Goal: Task Accomplishment & Management: Complete application form

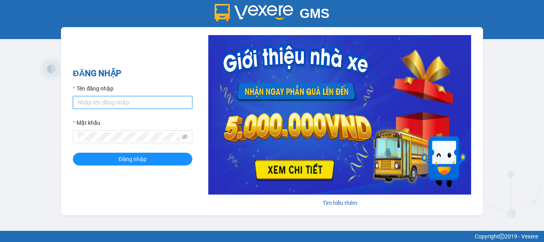
click at [135, 104] on input "Tên đăng nhập" at bounding box center [132, 102] width 119 height 13
type input "truc.ttdl"
click at [73, 153] on button "Đăng nhập" at bounding box center [132, 159] width 119 height 13
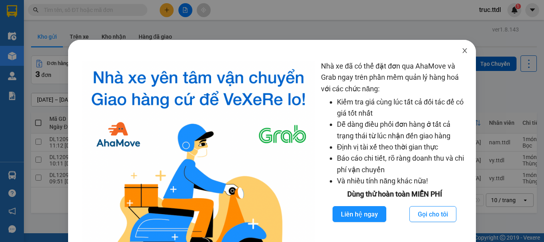
click at [462, 50] on icon "close" at bounding box center [465, 50] width 6 height 6
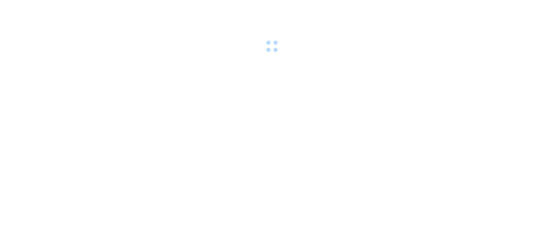
click at [515, 203] on body at bounding box center [272, 121] width 544 height 242
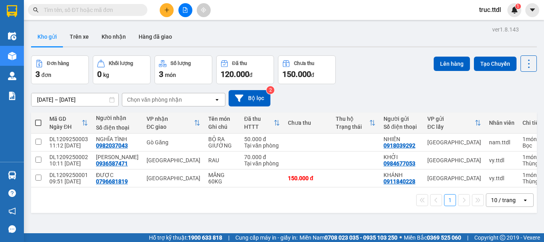
click at [504, 204] on div "10 / trang" at bounding box center [503, 200] width 25 height 8
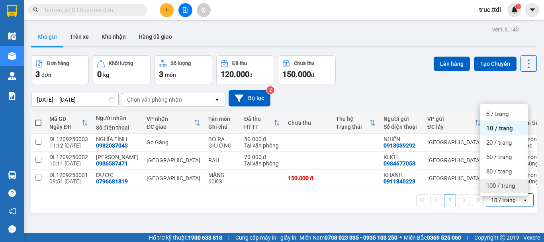
click at [502, 186] on span "100 / trang" at bounding box center [500, 186] width 29 height 8
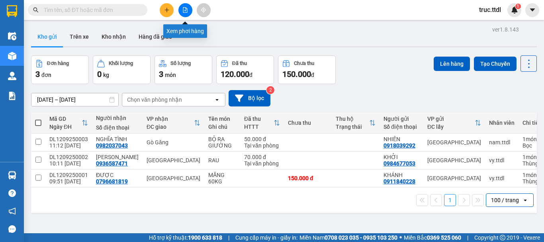
click at [180, 11] on button at bounding box center [185, 10] width 14 height 14
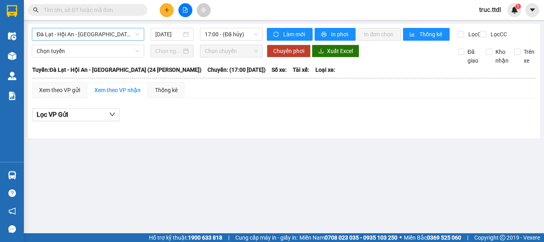
click at [106, 34] on span "Đà Lạt - Hội An - Đà Nẵng (24 Phòng)" at bounding box center [88, 34] width 103 height 12
click at [163, 29] on div "[DATE]" at bounding box center [172, 34] width 43 height 13
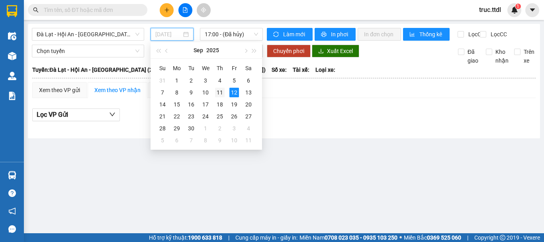
click at [219, 93] on div "11" at bounding box center [220, 93] width 10 height 10
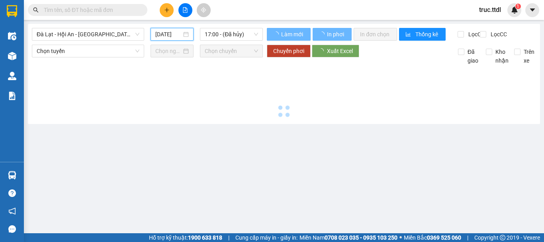
type input "11/09/2025"
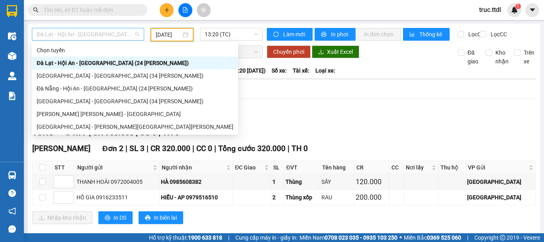
click at [114, 35] on span "Đà Lạt - Hội An - Đà Nẵng (24 Phòng)" at bounding box center [88, 34] width 103 height 12
click at [221, 37] on span "13:20 (TC)" at bounding box center [231, 34] width 53 height 12
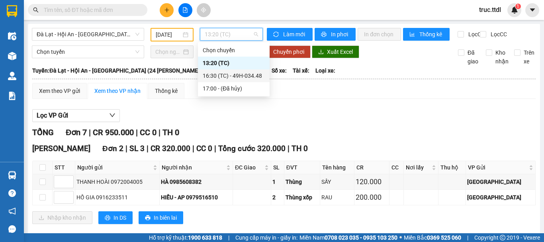
click at [253, 77] on div "16:30 (TC) - 49H-034.48" at bounding box center [234, 75] width 62 height 9
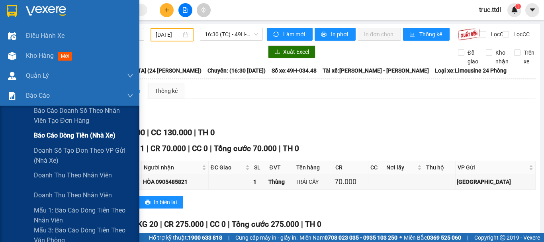
click at [56, 138] on span "Báo cáo dòng tiền (nhà xe)" at bounding box center [75, 135] width 82 height 10
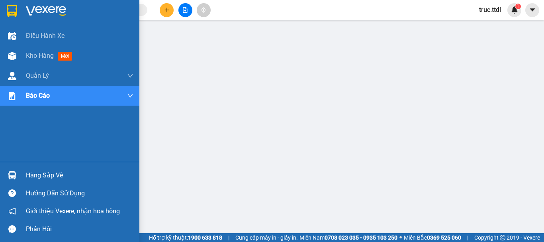
click at [14, 12] on img at bounding box center [12, 11] width 10 height 12
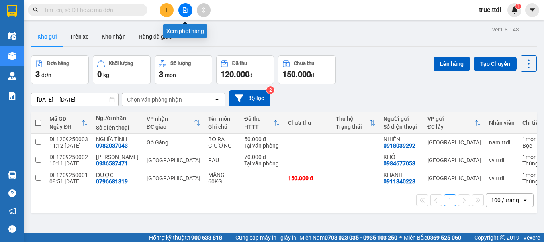
click at [185, 10] on icon "file-add" at bounding box center [185, 10] width 4 height 6
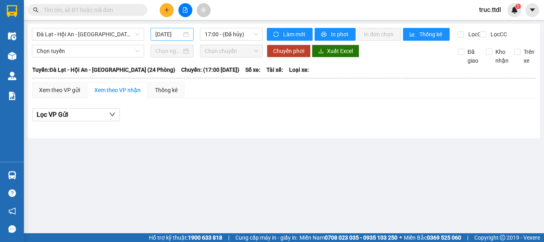
click at [169, 37] on input "[DATE]" at bounding box center [168, 34] width 26 height 9
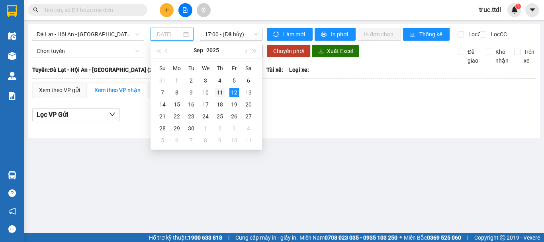
click at [217, 90] on div "11" at bounding box center [220, 93] width 10 height 10
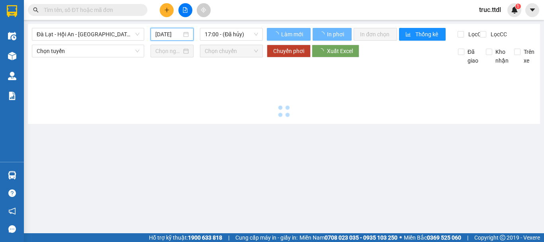
type input "11/09/2025"
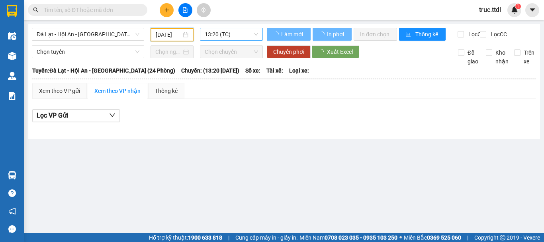
click at [233, 33] on span "13:20 (TC)" at bounding box center [231, 34] width 53 height 12
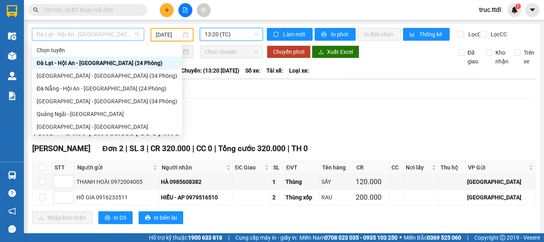
click at [112, 37] on span "Đà Lạt - Hội An - Đà Nẵng (24 Phòng)" at bounding box center [88, 34] width 103 height 12
click at [102, 78] on div "Đà Lạt - Đà Nẵng (34 Phòng)" at bounding box center [107, 75] width 141 height 9
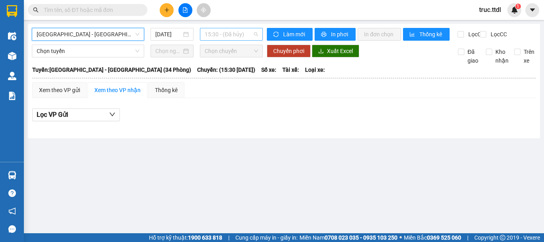
click at [215, 35] on span "15:30 - (Đã hủy)" at bounding box center [231, 34] width 53 height 12
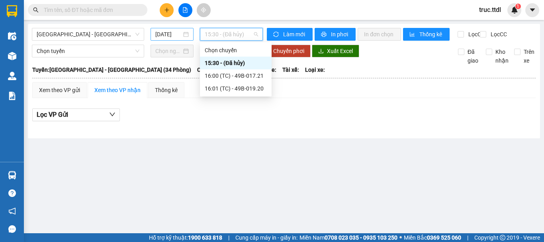
click at [165, 33] on input "12/09/2025" at bounding box center [168, 34] width 26 height 9
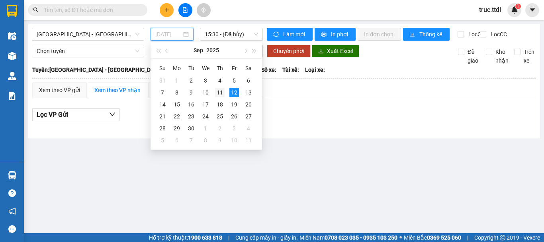
click at [225, 93] on td "11" at bounding box center [220, 92] width 14 height 12
type input "11/09/2025"
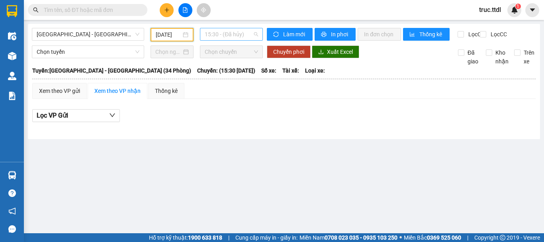
click at [223, 35] on span "15:30 - (Đã hủy)" at bounding box center [231, 34] width 53 height 12
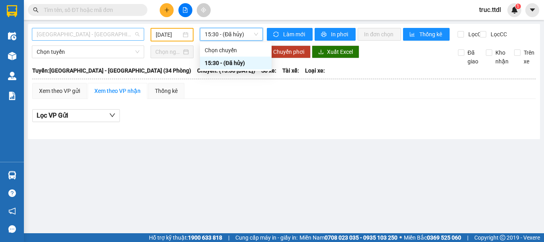
click at [110, 35] on span "Đà Lạt - Đà Nẵng (34 Phòng)" at bounding box center [88, 34] width 103 height 12
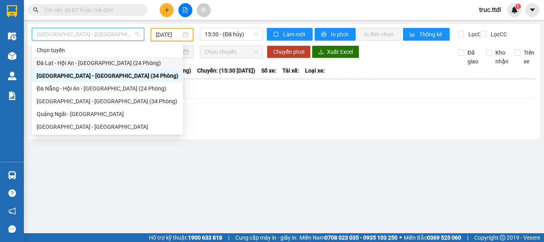
click at [114, 63] on div "Đà Lạt - Hội An - Đà Nẵng (24 Phòng)" at bounding box center [108, 63] width 142 height 9
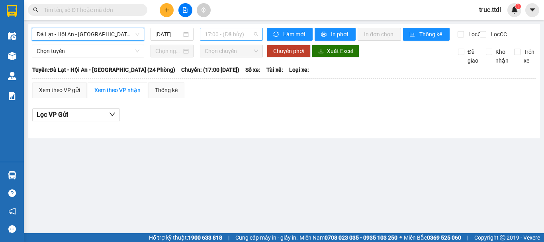
click at [221, 36] on span "17:00 - (Đã hủy)" at bounding box center [231, 34] width 53 height 12
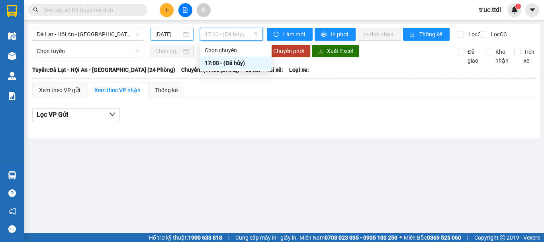
click at [168, 35] on input "12/09/2025" at bounding box center [168, 34] width 26 height 9
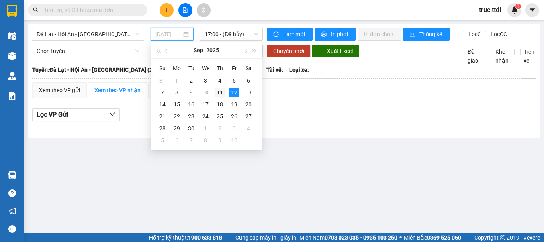
click at [219, 91] on div "11" at bounding box center [220, 93] width 10 height 10
type input "11/09/2025"
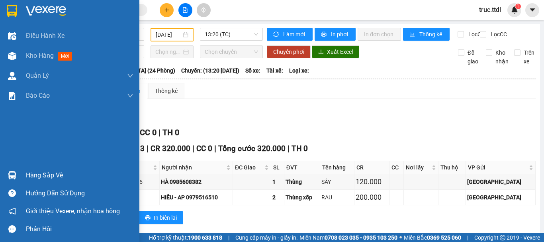
click at [14, 13] on img at bounding box center [12, 11] width 10 height 12
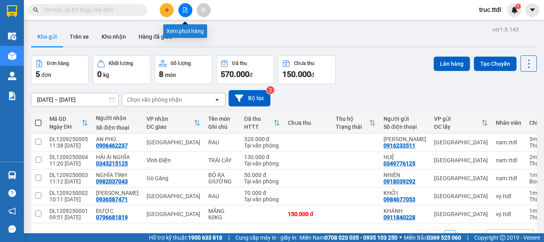
click at [183, 6] on button at bounding box center [185, 10] width 14 height 14
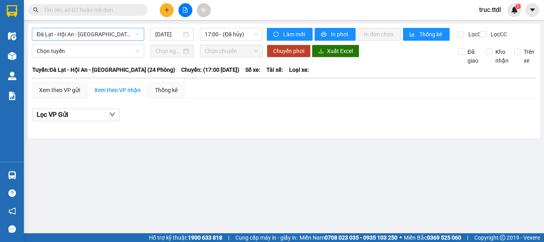
click at [117, 40] on div "Đà Lạt - Hội An - Đà Nẵng (24 Phòng)" at bounding box center [88, 34] width 112 height 13
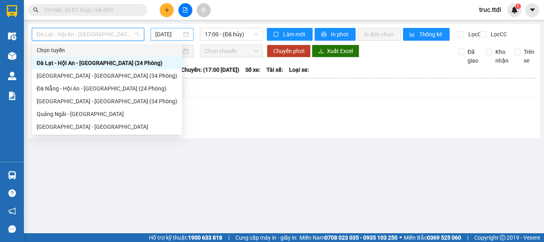
click at [179, 32] on input "12/09/2025" at bounding box center [168, 34] width 26 height 9
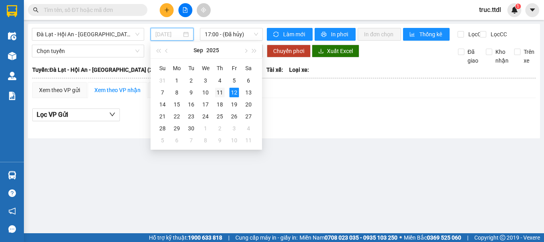
click at [222, 92] on div "11" at bounding box center [220, 93] width 10 height 10
type input "11/09/2025"
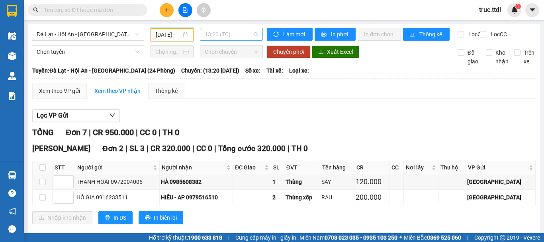
click at [205, 35] on span "13:20 (TC)" at bounding box center [231, 34] width 53 height 12
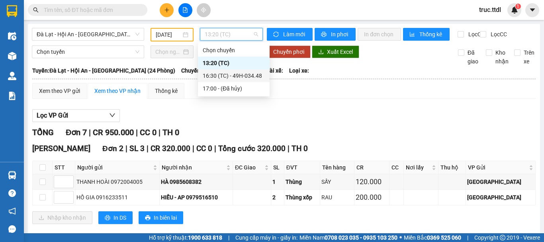
click at [225, 74] on div "16:30 (TC) - 49H-034.48" at bounding box center [234, 75] width 62 height 9
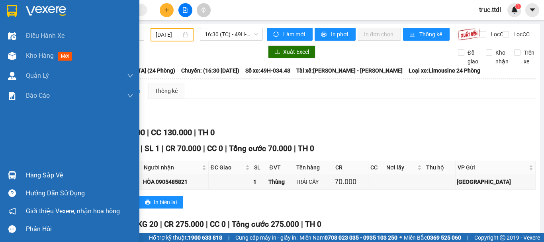
click at [9, 8] on img at bounding box center [12, 11] width 10 height 12
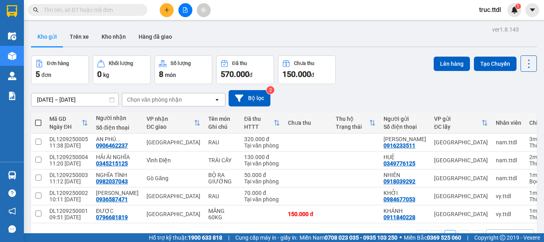
click at [123, 10] on input "text" at bounding box center [91, 10] width 94 height 9
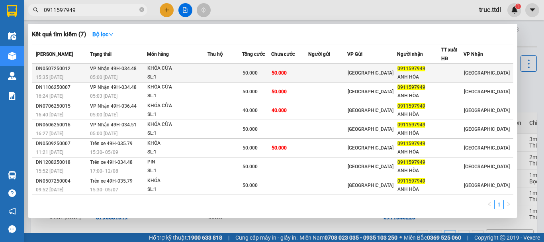
type input "0911597949"
click at [339, 74] on td at bounding box center [327, 73] width 39 height 19
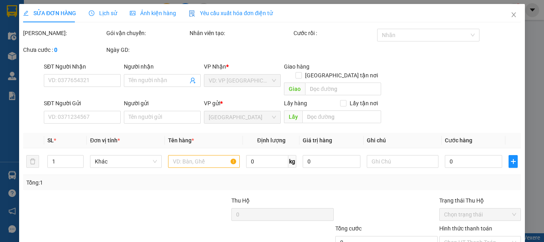
type input "0911597949"
type input "ANH HÒA"
type input "50.000"
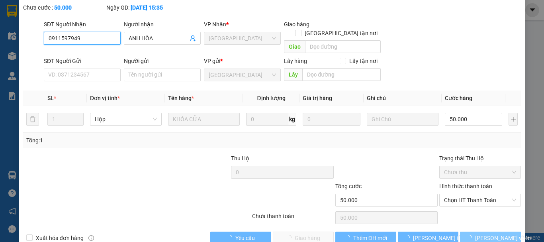
scroll to position [51, 0]
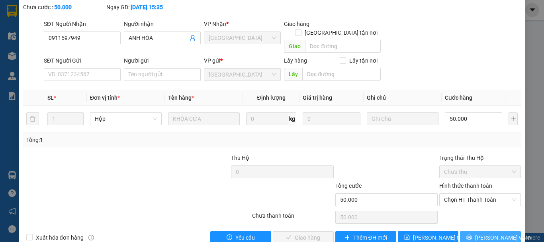
click at [477, 231] on button "Lưu và In" at bounding box center [490, 237] width 61 height 13
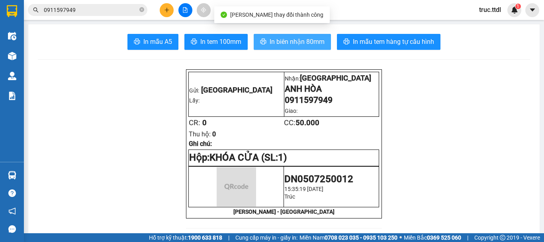
click at [318, 41] on span "In biên nhận 80mm" at bounding box center [297, 42] width 55 height 10
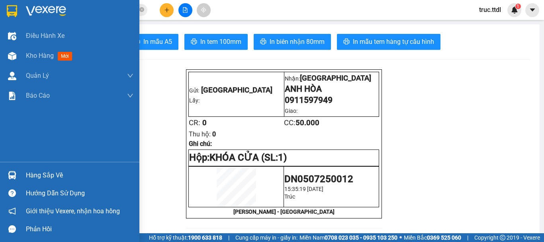
click at [12, 10] on img at bounding box center [12, 11] width 10 height 12
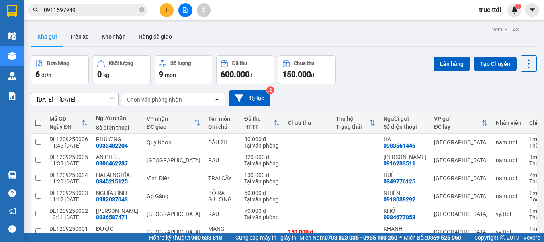
click at [110, 9] on input "0911597949" at bounding box center [91, 10] width 94 height 9
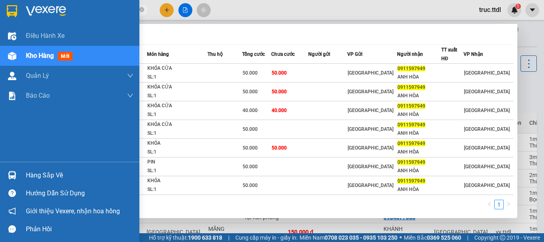
drag, startPoint x: 16, startPoint y: 9, endPoint x: 130, endPoint y: 10, distance: 114.3
click at [16, 9] on img at bounding box center [12, 11] width 10 height 12
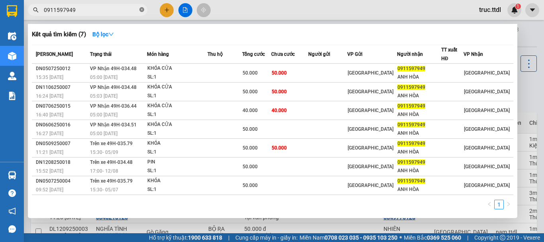
click at [140, 10] on icon "close-circle" at bounding box center [141, 9] width 5 height 5
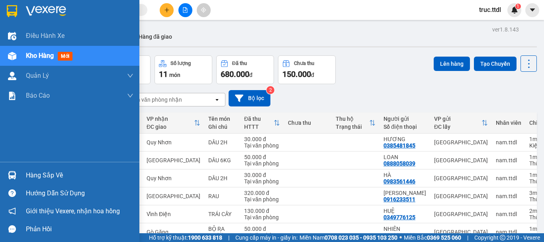
click at [15, 16] on img at bounding box center [12, 11] width 10 height 12
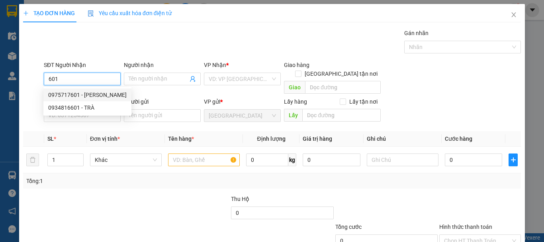
click at [89, 95] on div "0975717601 - [PERSON_NAME]" at bounding box center [87, 94] width 78 height 9
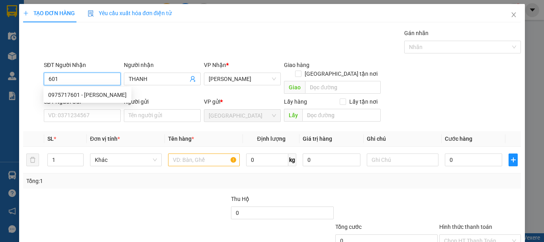
type input "0975717601"
type input "THANH"
type input "0975717601"
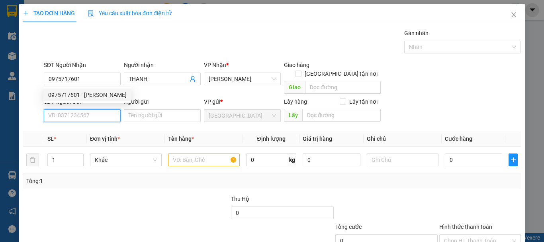
click at [94, 109] on input "SĐT Người Gửi" at bounding box center [82, 115] width 77 height 13
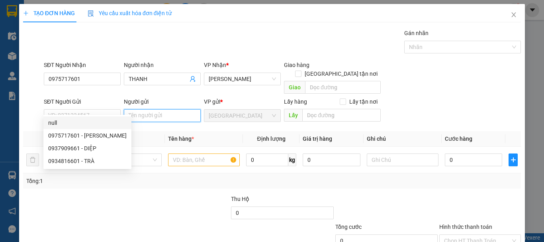
click at [145, 109] on input "Người gửi" at bounding box center [162, 115] width 77 height 13
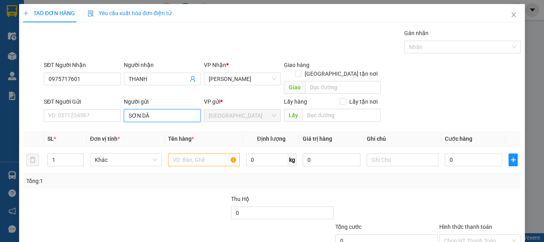
type input "SƠN DÂU"
click at [146, 126] on div "SƠN DÂU - 0985855809" at bounding box center [160, 122] width 67 height 9
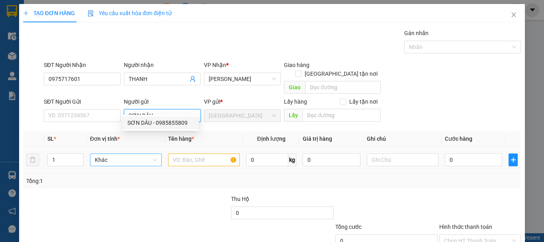
type input "0985855809"
click at [121, 154] on span "Khác" at bounding box center [126, 160] width 62 height 12
type input "SƠN DÂU"
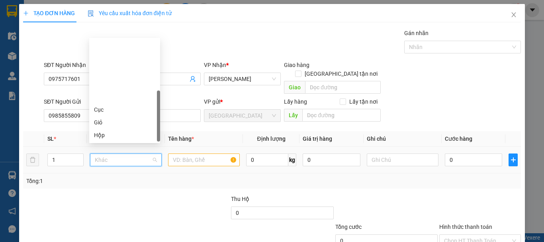
scroll to position [76, 0]
type input "K"
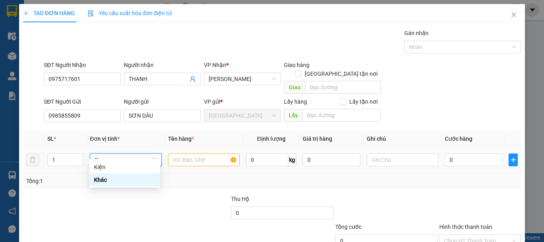
scroll to position [0, 0]
click at [121, 165] on div "Kiện" at bounding box center [124, 167] width 61 height 9
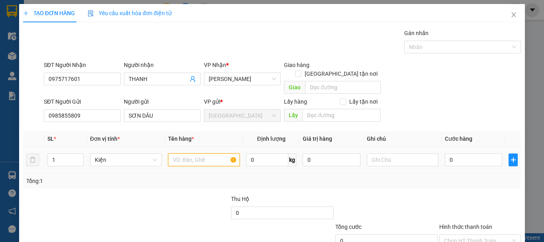
click at [186, 153] on input "text" at bounding box center [204, 159] width 72 height 13
type input "2H DÂU"
type input "2"
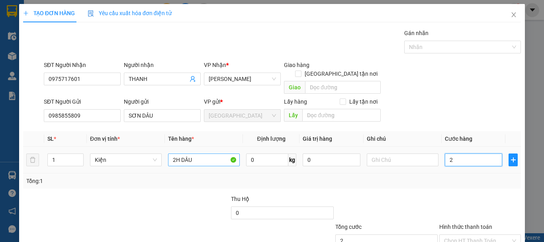
type input "0"
type input "03"
type input "3"
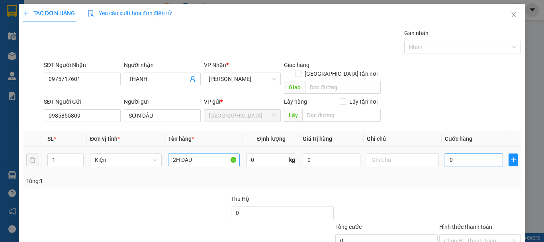
type input "3"
type input "030"
type input "30"
click at [470, 179] on div "Tổng: 1" at bounding box center [272, 180] width 498 height 15
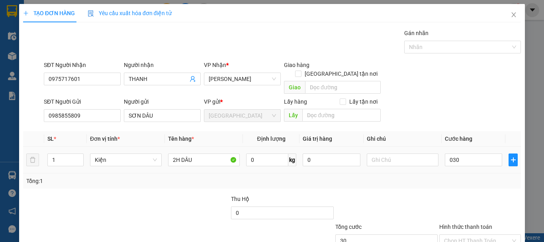
type input "30.000"
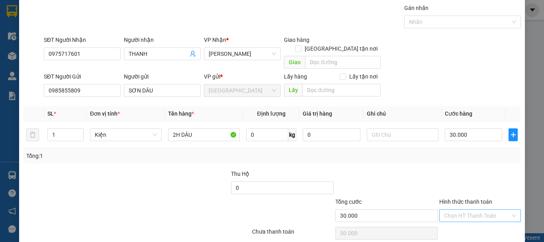
scroll to position [50, 0]
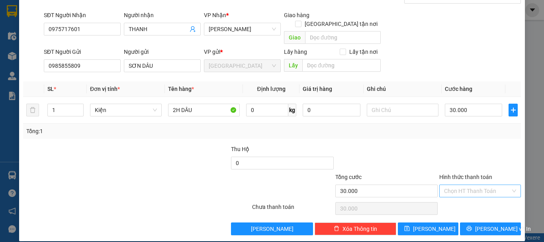
click at [471, 185] on input "Hình thức thanh toán" at bounding box center [477, 191] width 67 height 12
click at [472, 198] on div "Tại văn phòng" at bounding box center [475, 198] width 71 height 9
type input "0"
click at [482, 224] on span "Lưu và In" at bounding box center [503, 228] width 56 height 9
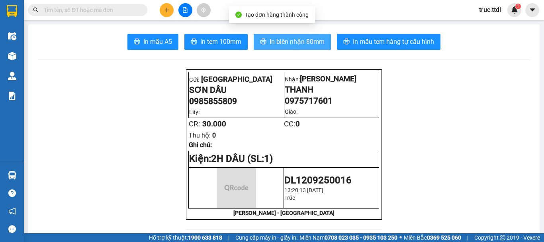
click at [295, 43] on span "In biên nhận 80mm" at bounding box center [297, 42] width 55 height 10
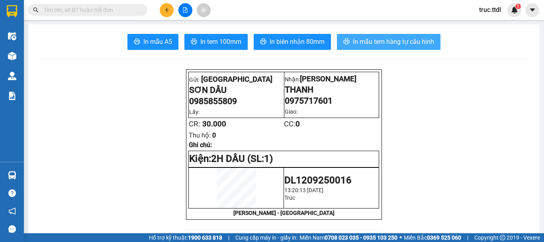
click at [401, 40] on span "In mẫu tem hàng tự cấu hình" at bounding box center [393, 42] width 81 height 10
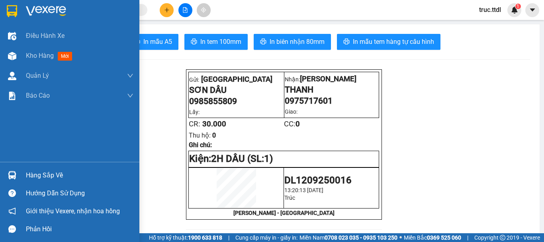
click at [7, 14] on img at bounding box center [12, 11] width 10 height 12
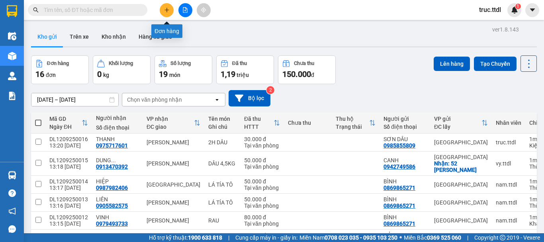
click at [164, 7] on icon "plus" at bounding box center [167, 10] width 6 height 6
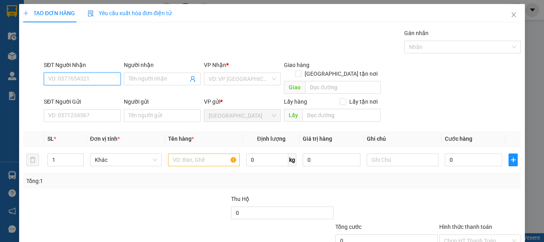
click at [104, 80] on input "SĐT Người Nhận" at bounding box center [82, 78] width 77 height 13
type input "0918815043"
type input "BÌNH"
type input "0918815043"
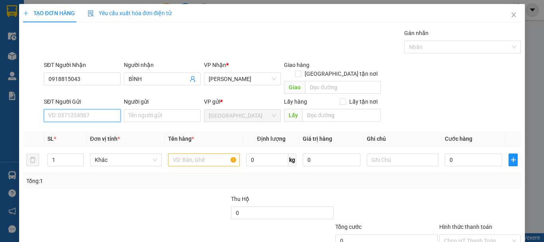
click at [101, 109] on input "SĐT Người Gửi" at bounding box center [82, 115] width 77 height 13
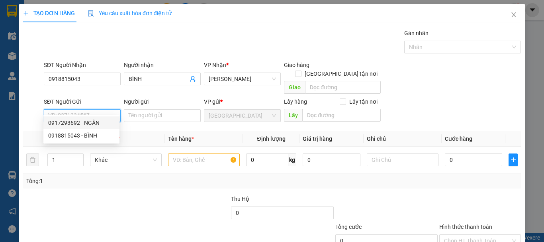
click at [99, 120] on div "0917293692 - NGÂN" at bounding box center [81, 122] width 67 height 9
type input "0917293692"
type input "NGÂN"
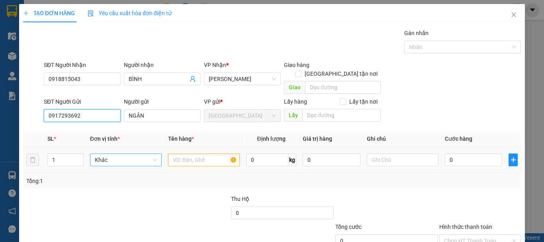
click at [122, 154] on span "Khác" at bounding box center [126, 160] width 62 height 12
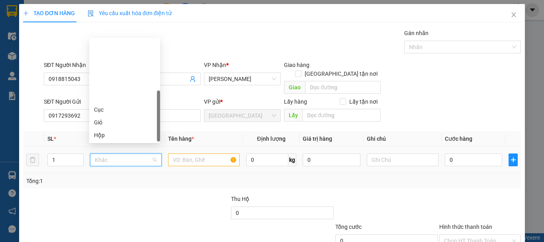
scroll to position [76, 0]
type input "T"
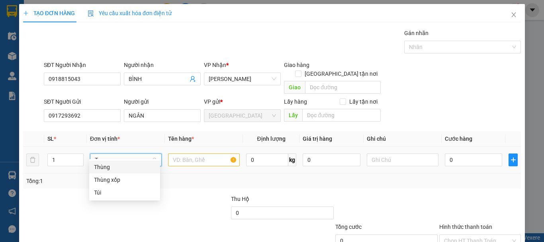
scroll to position [0, 0]
click at [124, 170] on div "Thùng" at bounding box center [124, 167] width 61 height 9
click at [189, 157] on div at bounding box center [204, 160] width 72 height 16
click at [195, 153] on input "text" at bounding box center [204, 159] width 72 height 13
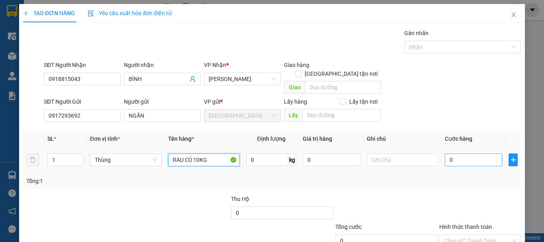
type input "RAU CỦ 10KG"
click at [468, 153] on input "0" at bounding box center [473, 159] width 57 height 13
type input "05"
type input "5"
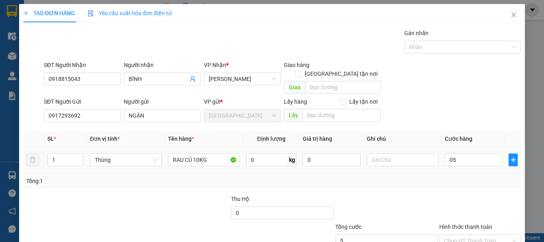
type input "5.000"
click at [454, 179] on div "Tổng: 1" at bounding box center [272, 180] width 498 height 15
click at [468, 153] on input "5.000" at bounding box center [473, 159] width 57 height 13
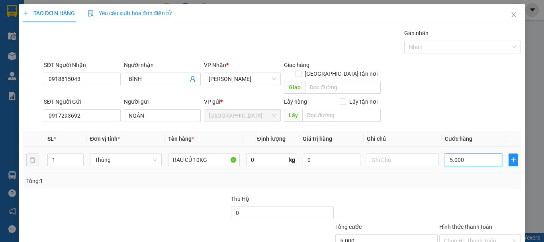
type input "0"
type input "05"
type input "5"
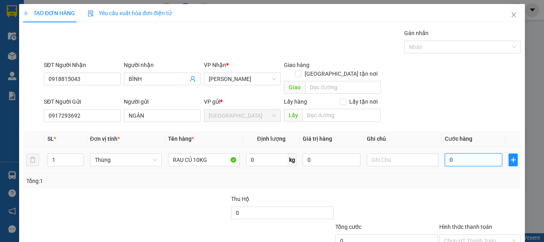
type input "5"
type input "050"
type input "50"
type input "50.000"
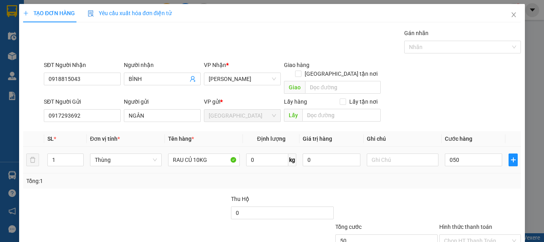
type input "50.000"
click at [470, 161] on td "50.000" at bounding box center [474, 160] width 64 height 27
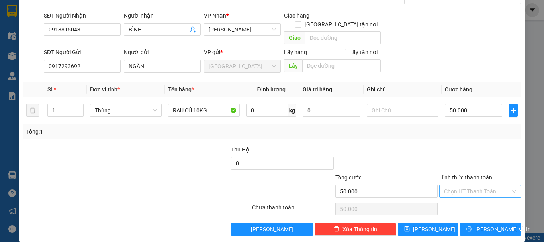
scroll to position [50, 0]
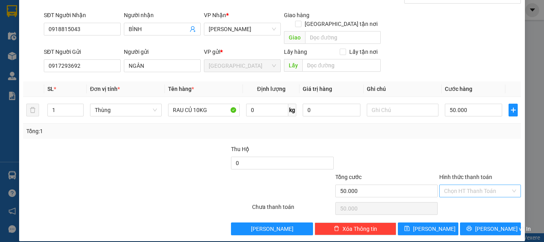
click at [490, 185] on input "Hình thức thanh toán" at bounding box center [477, 191] width 67 height 12
click at [486, 202] on div "Tại văn phòng" at bounding box center [475, 198] width 81 height 13
type input "0"
click at [488, 222] on button "Lưu và In" at bounding box center [490, 228] width 61 height 13
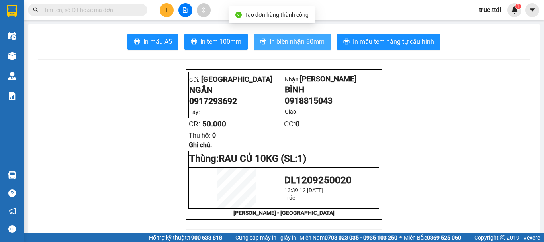
click at [301, 44] on span "In biên nhận 80mm" at bounding box center [297, 42] width 55 height 10
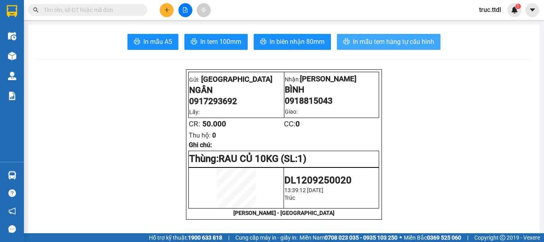
click at [396, 46] on span "In mẫu tem hàng tự cấu hình" at bounding box center [393, 42] width 81 height 10
click at [165, 14] on button at bounding box center [167, 10] width 14 height 14
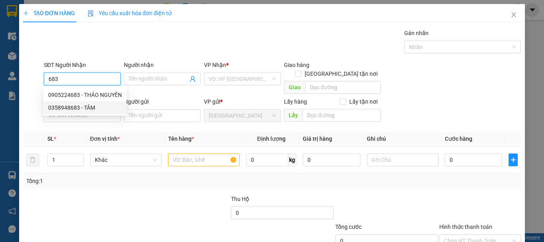
click at [98, 105] on div "0358948683 - TÂM" at bounding box center [85, 107] width 74 height 9
type input "0358948683"
type input "TÂM"
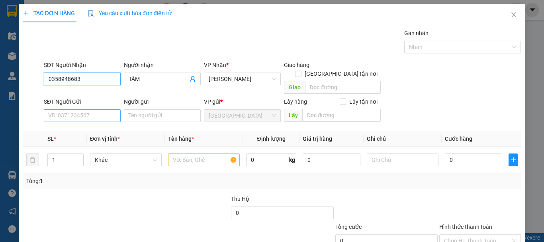
type input "0358948683"
click at [95, 110] on input "SĐT Người Gửi" at bounding box center [82, 115] width 77 height 13
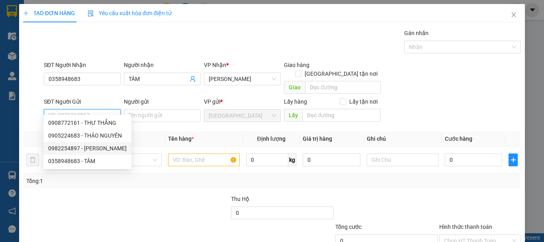
click at [109, 148] on div "0982254897 - NGUYÊN MINH COOPMART" at bounding box center [87, 148] width 78 height 9
type input "0982254897"
type input "NGUYÊN MINH COOPMART"
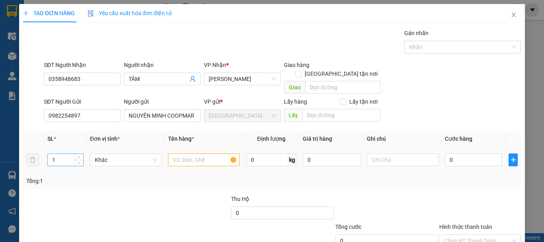
click at [66, 155] on input "1" at bounding box center [65, 160] width 35 height 12
click at [109, 154] on span "Khác" at bounding box center [126, 160] width 62 height 12
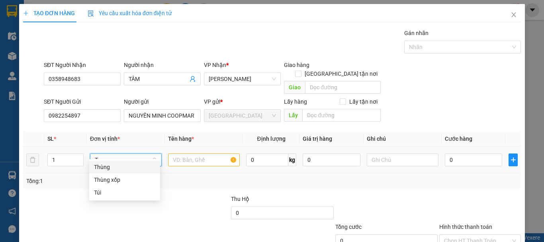
drag, startPoint x: 109, startPoint y: 161, endPoint x: 100, endPoint y: 143, distance: 20.1
click at [109, 159] on body "Kết quả tìm kiếm ( 0 ) Bộ lọc No Data truc.ttdl 1 Điều hành xe Kho hàng mới Quả…" at bounding box center [272, 121] width 544 height 242
type input "T"
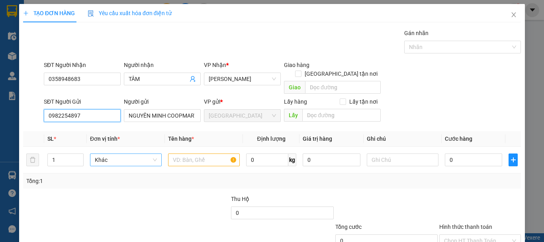
drag, startPoint x: 86, startPoint y: 107, endPoint x: 2, endPoint y: 123, distance: 86.5
click at [2, 123] on div "TẠO ĐƠN HÀNG Yêu cầu xuất hóa đơn điện tử Transit Pickup Surcharge Ids Transit …" at bounding box center [272, 121] width 544 height 242
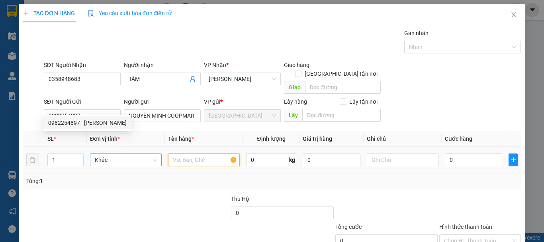
click at [178, 153] on input "text" at bounding box center [204, 159] width 72 height 13
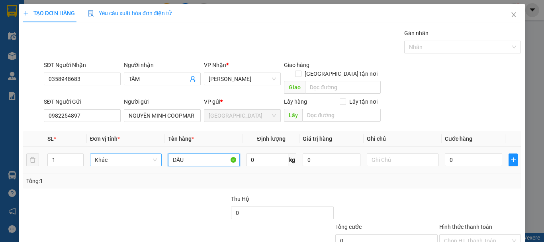
click at [123, 157] on div "Khác" at bounding box center [126, 159] width 72 height 13
type input "DÂU"
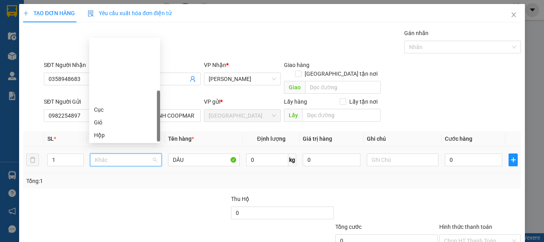
scroll to position [76, 0]
click at [124, 155] on span "Khác" at bounding box center [126, 160] width 62 height 12
type input "T"
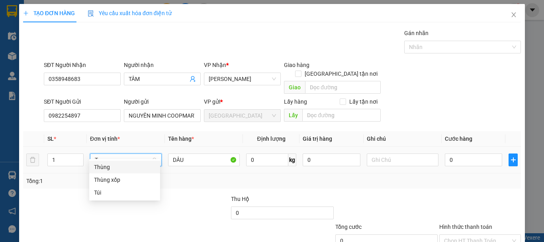
click at [127, 167] on div "Thùng" at bounding box center [124, 167] width 61 height 9
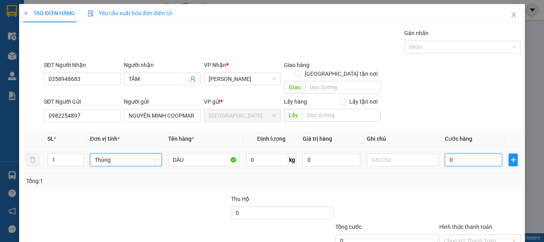
click at [452, 153] on input "0" at bounding box center [473, 159] width 57 height 13
type input "4"
type input "40"
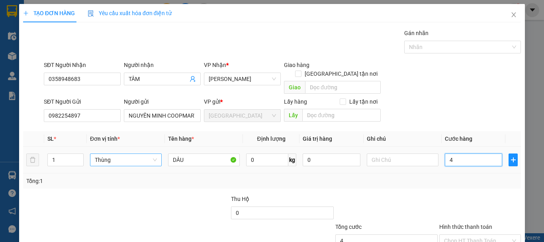
type input "40"
type input "40.000"
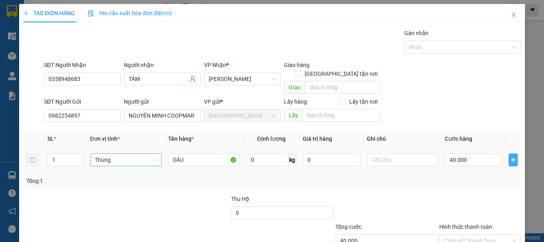
click at [510, 153] on button "button" at bounding box center [513, 159] width 9 height 13
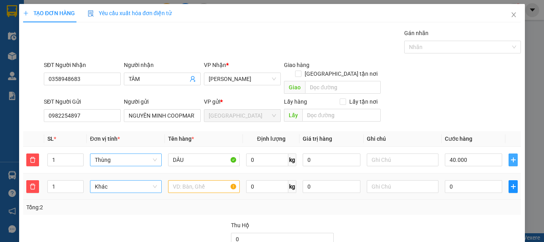
click at [100, 180] on span "Khác" at bounding box center [126, 186] width 62 height 12
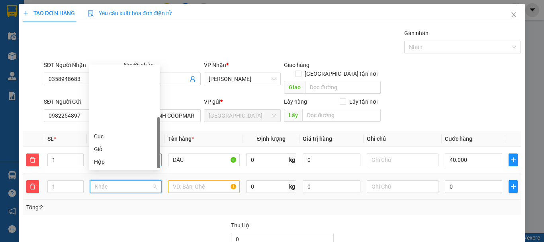
scroll to position [76, 0]
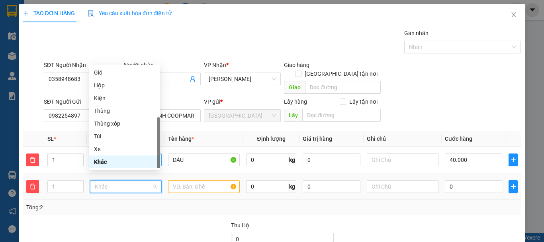
type input "T"
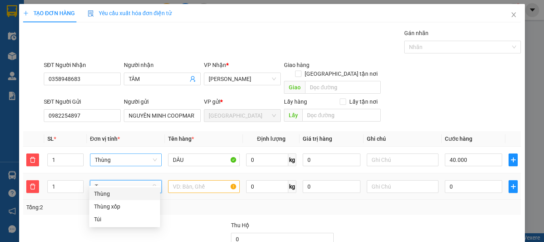
scroll to position [0, 0]
click at [111, 192] on div "Thùng" at bounding box center [124, 193] width 61 height 9
click at [184, 180] on input "text" at bounding box center [204, 186] width 72 height 13
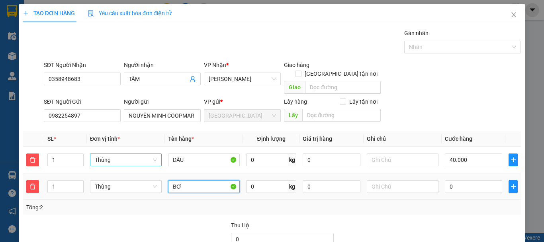
type input "BƠ"
type input "40.008"
type input "00"
type input "40.000"
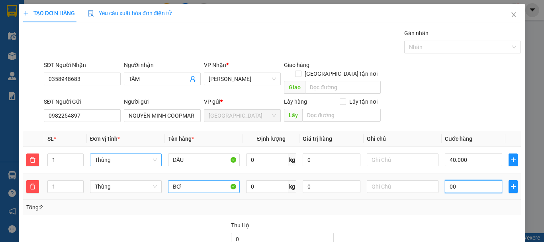
type input "40.000"
type input "40.008"
type input "008"
type input "40.080"
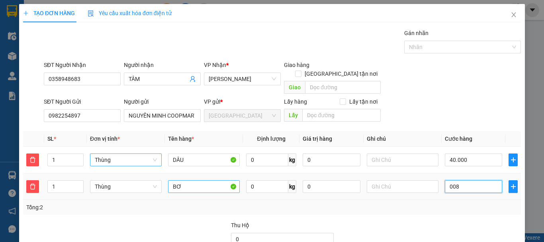
type input "40.080"
type input "0.080"
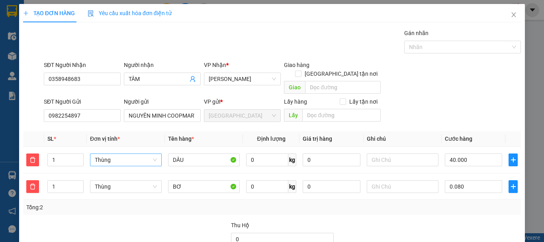
click at [478, 221] on div at bounding box center [480, 235] width 83 height 28
type input "120.000"
type input "80.000"
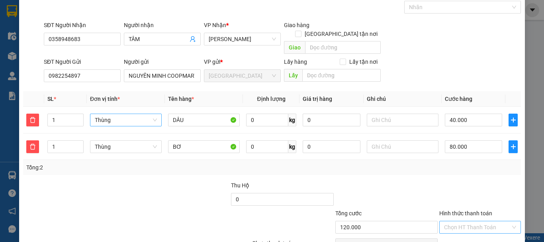
scroll to position [76, 0]
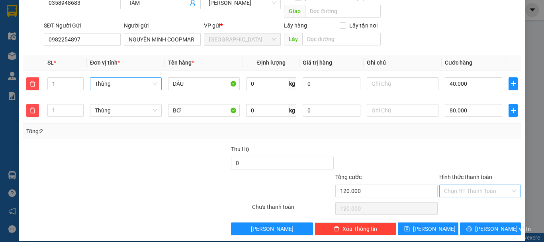
click at [478, 185] on input "Hình thức thanh toán" at bounding box center [477, 191] width 67 height 12
drag, startPoint x: 474, startPoint y: 196, endPoint x: 475, endPoint y: 201, distance: 5.2
click at [474, 196] on div "Tại văn phòng" at bounding box center [475, 198] width 71 height 9
type input "0"
click at [477, 222] on button "Lưu và In" at bounding box center [490, 228] width 61 height 13
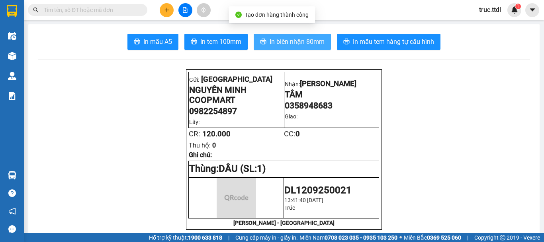
click at [286, 41] on span "In biên nhận 80mm" at bounding box center [297, 42] width 55 height 10
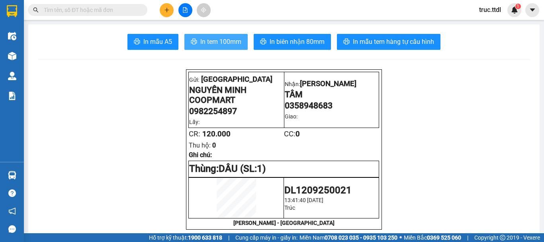
click at [214, 43] on span "In tem 100mm" at bounding box center [220, 42] width 41 height 10
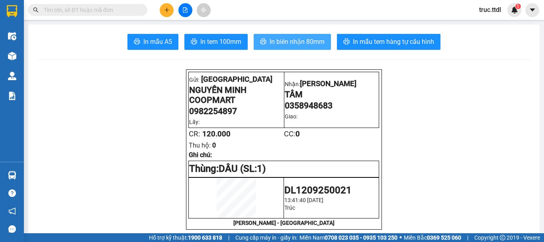
click at [320, 42] on span "In biên nhận 80mm" at bounding box center [297, 42] width 55 height 10
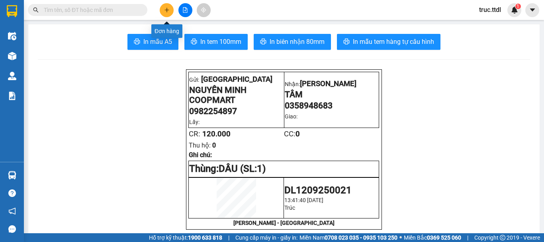
click at [169, 11] on icon "plus" at bounding box center [167, 10] width 6 height 6
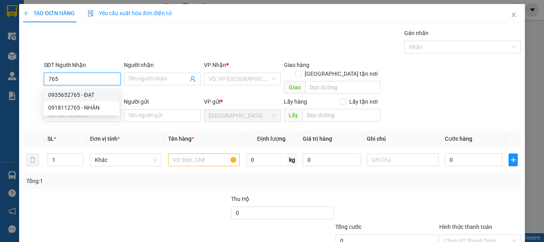
click at [105, 94] on div "0935652765 - ĐẠT" at bounding box center [81, 94] width 67 height 9
type input "0935652765"
type input "ĐẠT"
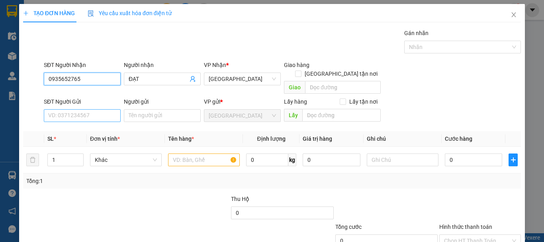
type input "0935652765"
click at [109, 109] on input "SĐT Người Gửi" at bounding box center [82, 115] width 77 height 13
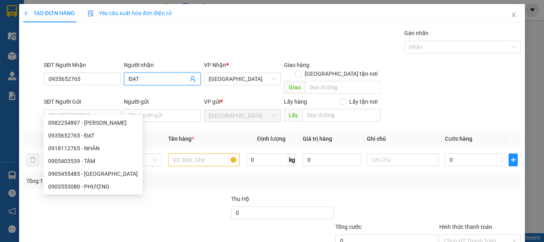
click at [156, 77] on input "ĐẠT" at bounding box center [158, 78] width 59 height 9
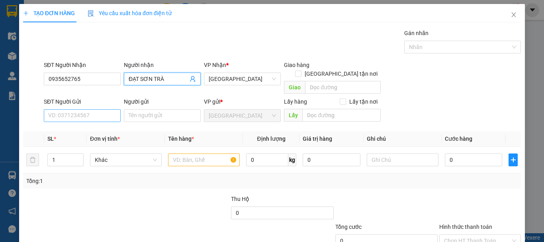
type input "ĐẠT SƠN TRÀ"
click at [83, 109] on input "SĐT Người Gửi" at bounding box center [82, 115] width 77 height 13
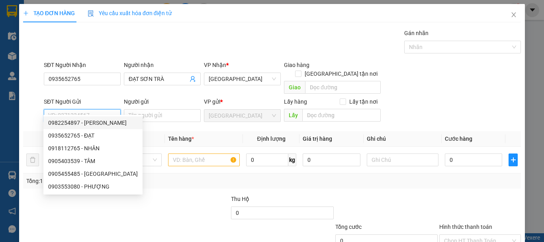
click at [86, 109] on input "SĐT Người Gửi" at bounding box center [82, 115] width 77 height 13
drag, startPoint x: 103, startPoint y: 119, endPoint x: 125, endPoint y: 154, distance: 41.5
click at [104, 121] on div "0982254897 - NGUYÊN MINH COOPMART" at bounding box center [93, 122] width 90 height 9
type input "0982254897"
type input "NGUYÊN MINH COOPMART"
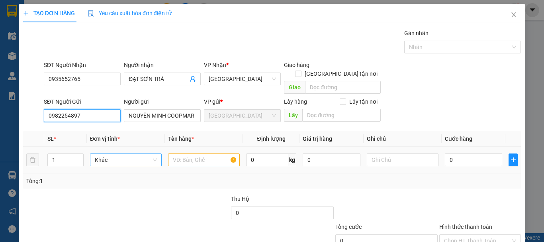
click at [126, 156] on span "Khác" at bounding box center [126, 160] width 62 height 12
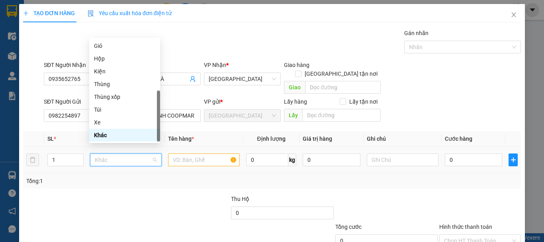
type input "T"
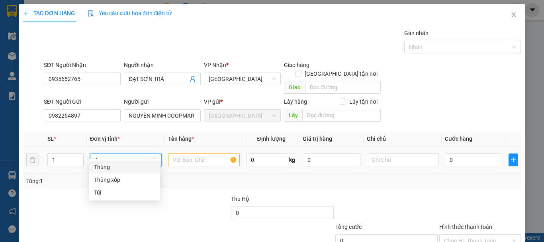
click at [129, 166] on div "Thùng" at bounding box center [124, 167] width 61 height 9
drag, startPoint x: 187, startPoint y: 154, endPoint x: 180, endPoint y: 158, distance: 7.7
click at [187, 154] on input "text" at bounding box center [204, 159] width 72 height 13
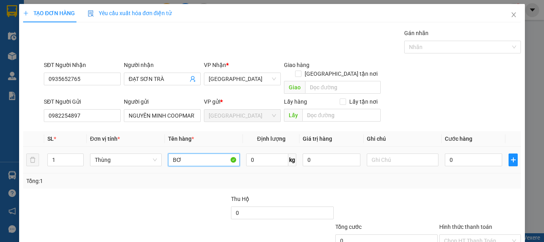
type input "BƠ"
type input "80"
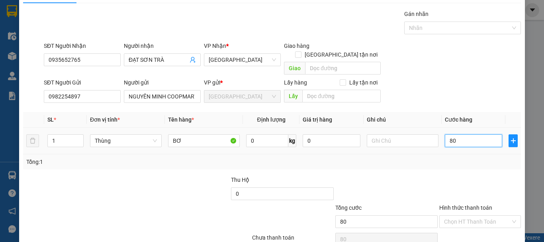
scroll to position [50, 0]
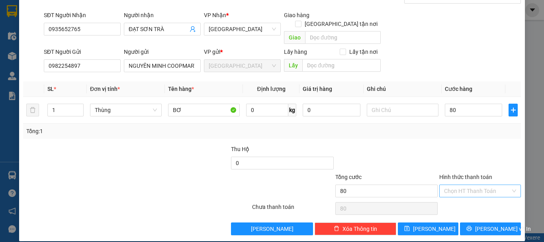
type input "80.000"
drag, startPoint x: 472, startPoint y: 178, endPoint x: 469, endPoint y: 187, distance: 9.5
click at [472, 185] on input "Hình thức thanh toán" at bounding box center [477, 191] width 67 height 12
click at [467, 192] on div "Tại văn phòng" at bounding box center [475, 198] width 81 height 13
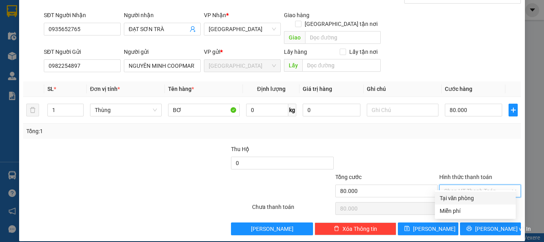
type input "0"
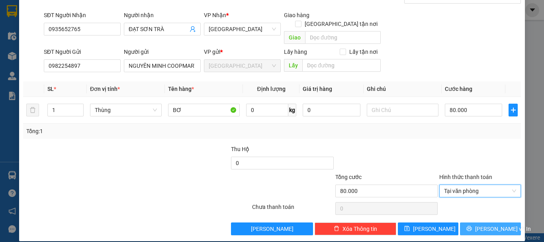
click at [471, 222] on button "Lưu và In" at bounding box center [490, 228] width 61 height 13
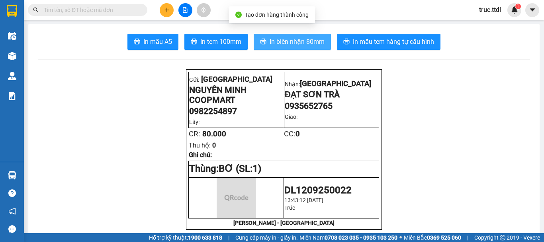
click at [280, 40] on span "In biên nhận 80mm" at bounding box center [297, 42] width 55 height 10
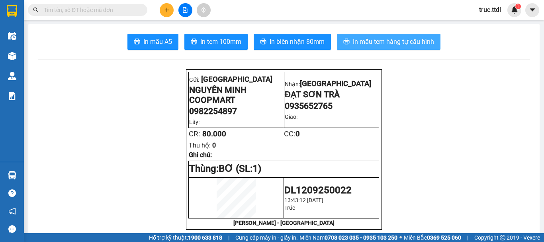
click at [399, 43] on span "In mẫu tem hàng tự cấu hình" at bounding box center [393, 42] width 81 height 10
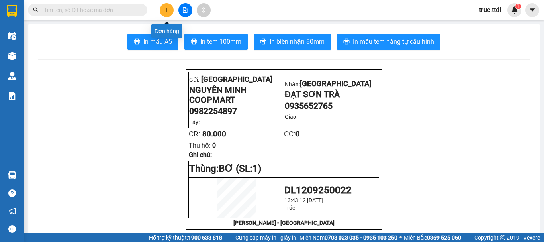
click at [170, 11] on button at bounding box center [167, 10] width 14 height 14
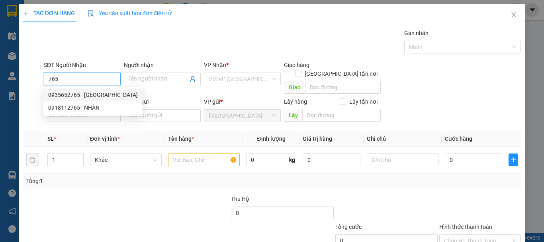
click at [96, 92] on div "0935652765 - ĐẠT SƠN TRÀ" at bounding box center [93, 94] width 90 height 9
type input "0935652765"
type input "ĐẠT SƠN TRÀ"
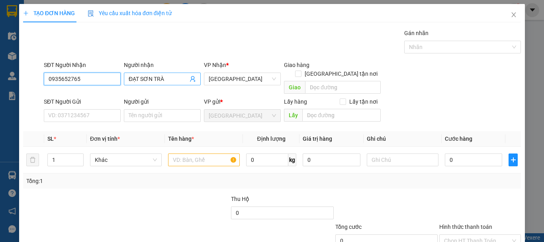
type input "0935652765"
drag, startPoint x: 140, startPoint y: 79, endPoint x: 195, endPoint y: 78, distance: 55.0
click at [198, 79] on span "ĐẠT SƠN TRÀ" at bounding box center [162, 78] width 77 height 13
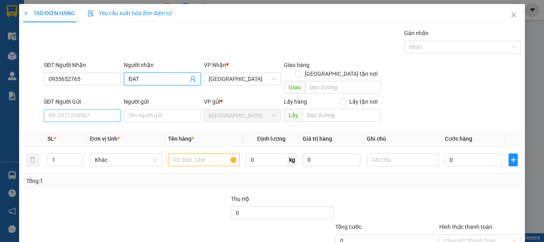
type input "ĐẠT"
click at [82, 109] on input "SĐT Người Gửi" at bounding box center [82, 115] width 77 height 13
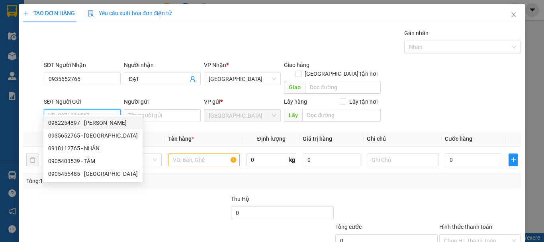
click at [103, 121] on div "0982254897 - NGUYÊN MINH COOPMART" at bounding box center [93, 122] width 90 height 9
type input "0982254897"
type input "NGUYÊN MINH COOPMART"
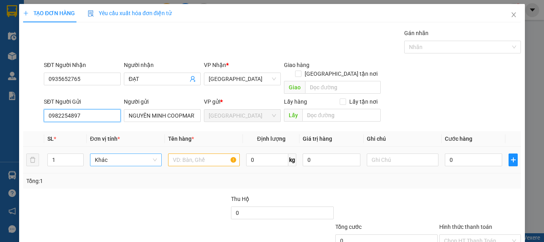
click at [121, 154] on span "Khác" at bounding box center [126, 160] width 62 height 12
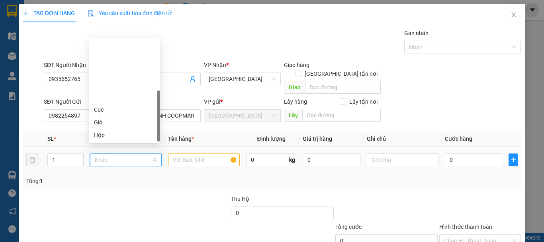
scroll to position [76, 0]
type input "T"
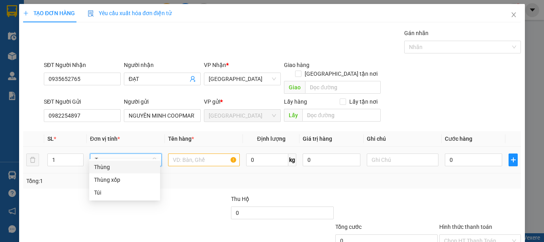
scroll to position [0, 0]
click at [121, 164] on div "Thùng" at bounding box center [124, 167] width 61 height 9
click at [190, 155] on input "text" at bounding box center [204, 159] width 72 height 13
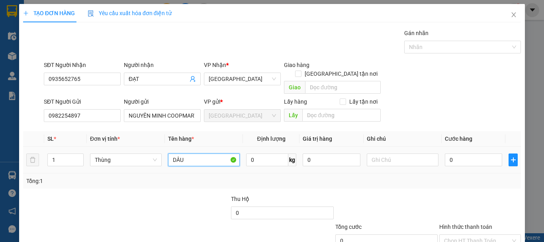
type input "DÂU"
type input "4"
type input "40"
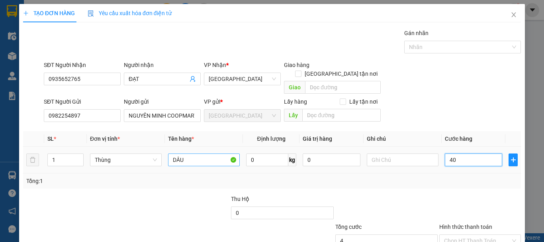
type input "40"
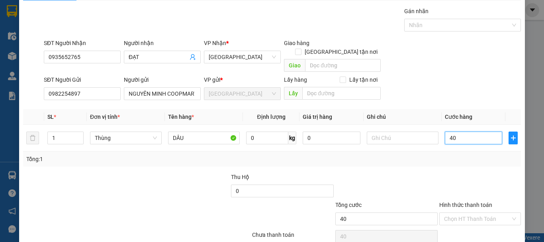
scroll to position [40, 0]
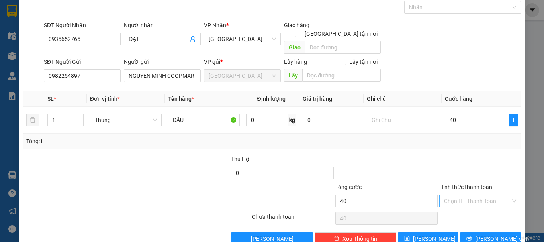
type input "40.000"
click at [469, 197] on input "Hình thức thanh toán" at bounding box center [477, 201] width 67 height 12
click at [470, 205] on div "Tại văn phòng" at bounding box center [475, 208] width 71 height 9
type input "0"
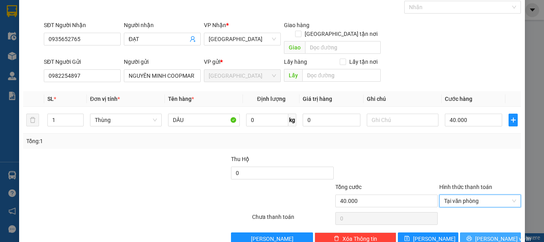
click at [478, 234] on span "Lưu và In" at bounding box center [503, 238] width 56 height 9
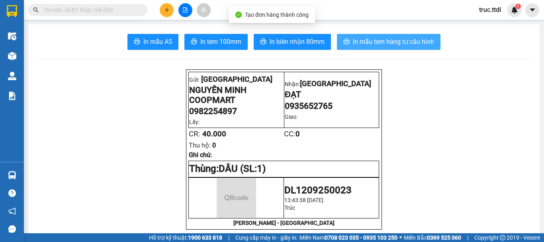
click at [376, 35] on button "In mẫu tem hàng tự cấu hình" at bounding box center [389, 42] width 104 height 16
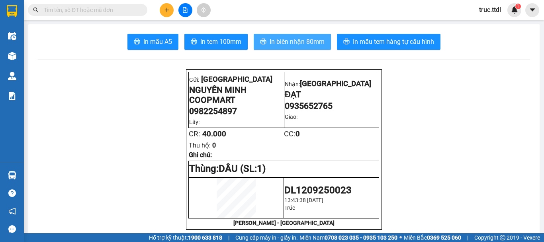
click at [292, 47] on span "In biên nhận 80mm" at bounding box center [297, 42] width 55 height 10
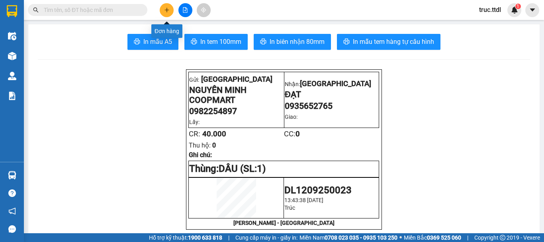
click at [170, 11] on button at bounding box center [167, 10] width 14 height 14
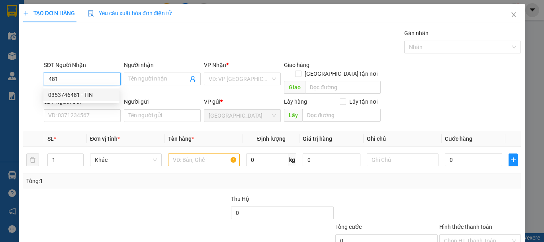
click at [88, 96] on div "0353746481 - TIN" at bounding box center [81, 94] width 67 height 9
type input "0353746481"
type input "TIN"
type input "0353746481"
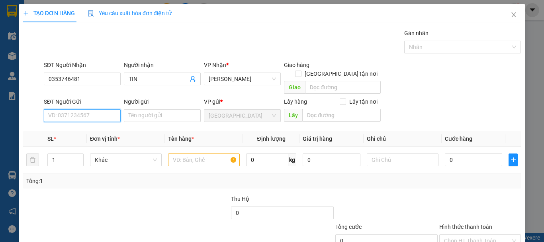
click at [96, 112] on input "SĐT Người Gửi" at bounding box center [82, 115] width 77 height 13
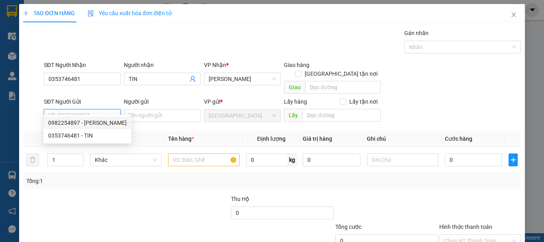
click at [98, 125] on div "0982254897 - NGUYÊN MINH COOPMART" at bounding box center [87, 122] width 78 height 9
type input "0982254897"
type input "NGUYÊN MINH COOPMART"
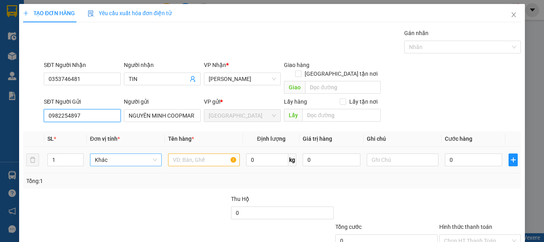
click at [108, 155] on span "Khác" at bounding box center [126, 160] width 62 height 12
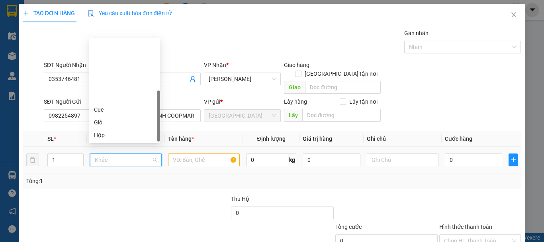
type input "T"
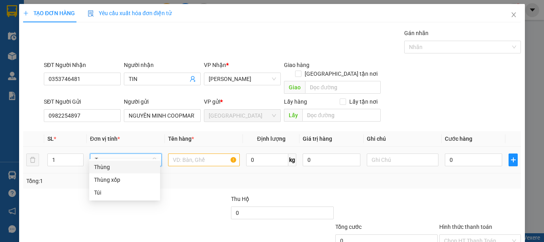
drag, startPoint x: 114, startPoint y: 164, endPoint x: 173, endPoint y: 153, distance: 60.8
click at [114, 164] on div "Thùng" at bounding box center [124, 167] width 61 height 9
click at [180, 153] on input "text" at bounding box center [204, 159] width 72 height 13
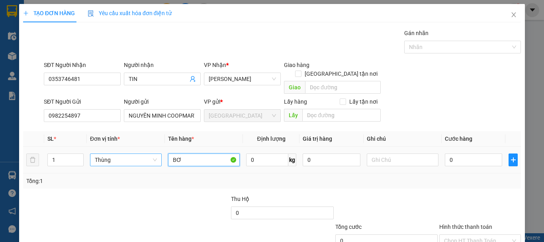
type input "BƠ"
type input "80"
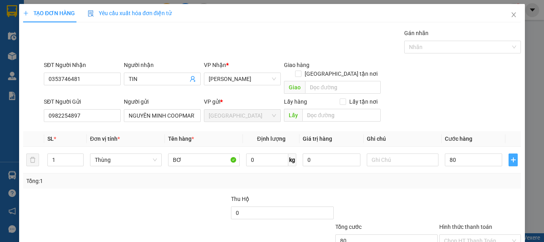
type input "80.000"
click at [509, 153] on button "button" at bounding box center [513, 159] width 9 height 13
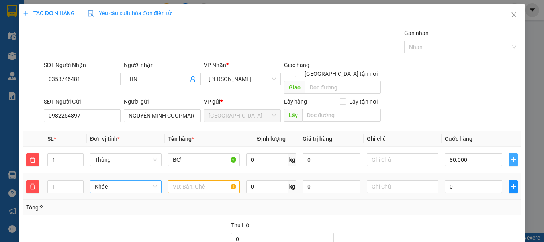
click at [141, 180] on span "Khác" at bounding box center [126, 186] width 62 height 12
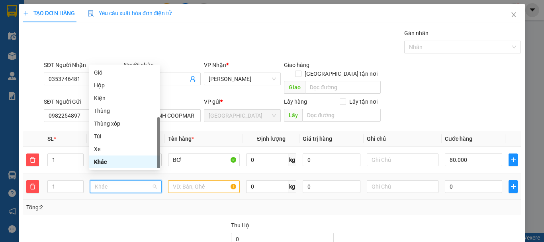
type input "T"
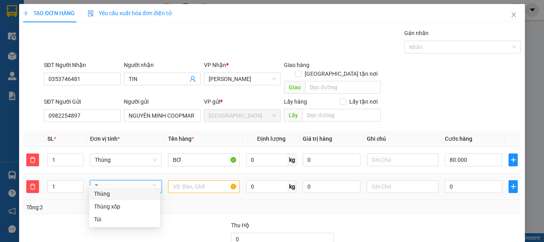
click at [136, 191] on div "Thùng" at bounding box center [124, 193] width 61 height 9
click at [188, 180] on input "text" at bounding box center [204, 186] width 72 height 13
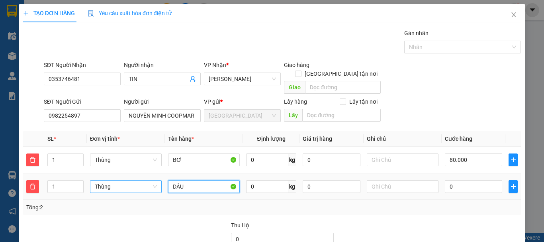
type input "DÂU"
type input "40"
type input "80.040"
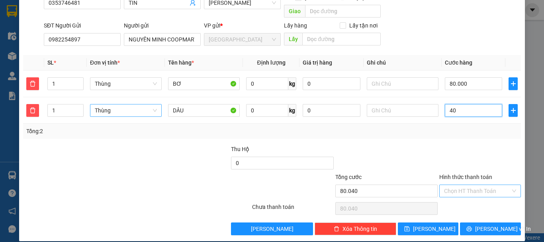
type input "40"
type input "120.000"
type input "40.000"
click at [464, 185] on input "Hình thức thanh toán" at bounding box center [477, 191] width 67 height 12
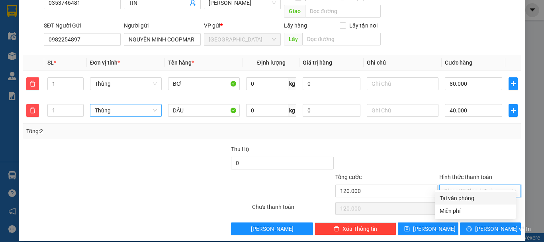
click at [466, 198] on div "Tại văn phòng" at bounding box center [475, 198] width 71 height 9
type input "0"
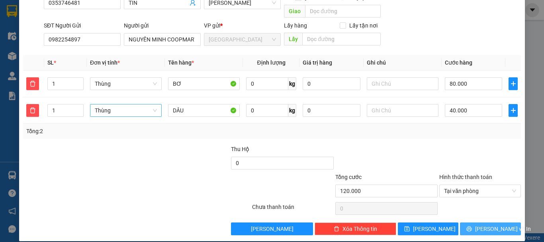
click at [470, 222] on button "Lưu và In" at bounding box center [490, 228] width 61 height 13
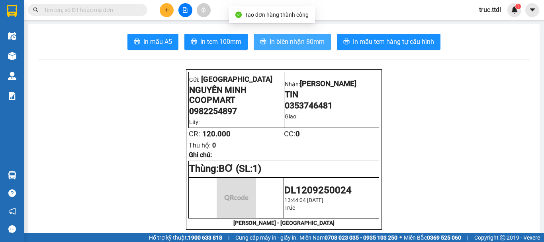
drag, startPoint x: 307, startPoint y: 42, endPoint x: 290, endPoint y: 42, distance: 16.3
click at [307, 42] on span "In biên nhận 80mm" at bounding box center [297, 42] width 55 height 10
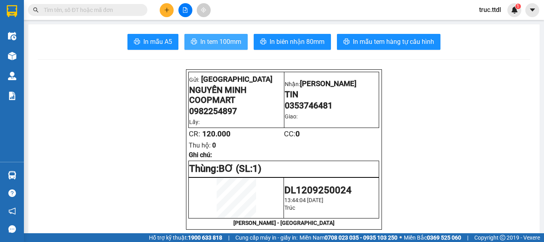
click at [225, 40] on span "In tem 100mm" at bounding box center [220, 42] width 41 height 10
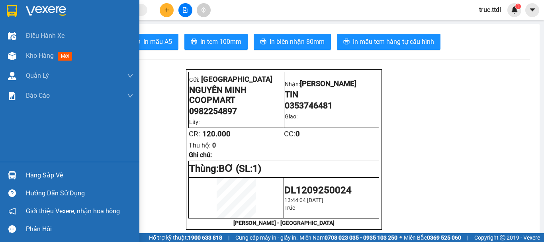
click at [43, 12] on img at bounding box center [46, 11] width 40 height 12
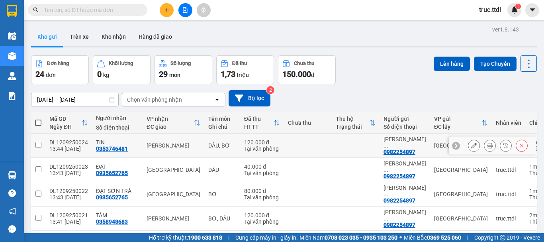
drag, startPoint x: 367, startPoint y: 146, endPoint x: 371, endPoint y: 153, distance: 8.0
click at [368, 146] on td at bounding box center [356, 145] width 48 height 24
checkbox input "true"
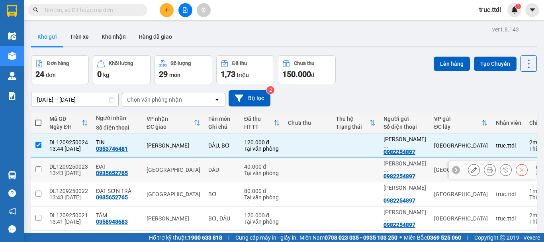
click at [384, 166] on div "NGUYÊN MINH ..." at bounding box center [405, 166] width 43 height 13
checkbox input "true"
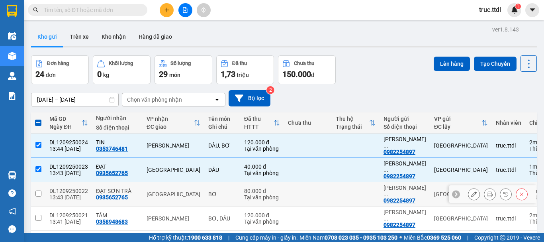
click at [351, 196] on td at bounding box center [356, 194] width 48 height 24
checkbox input "true"
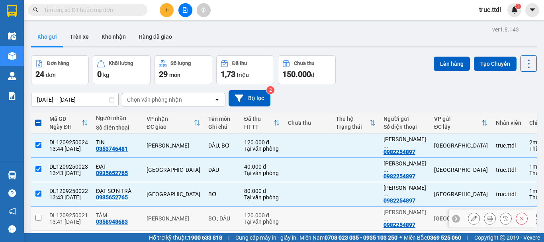
click at [352, 219] on td at bounding box center [356, 218] width 48 height 24
checkbox input "true"
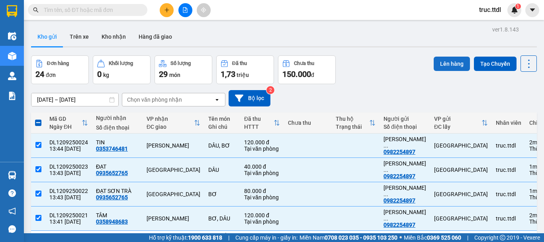
click at [447, 59] on button "Lên hàng" at bounding box center [452, 64] width 36 height 14
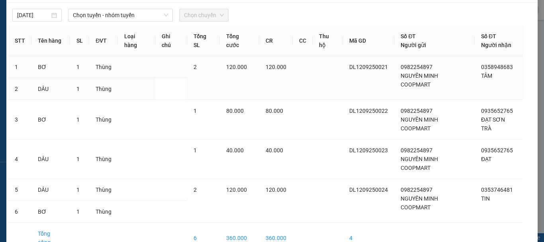
scroll to position [45, 0]
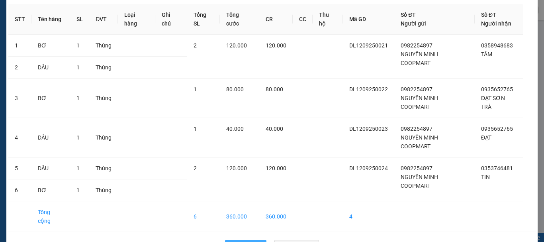
click at [258, 240] on button "Quay lại" at bounding box center [245, 246] width 41 height 13
